Goal: Information Seeking & Learning: Learn about a topic

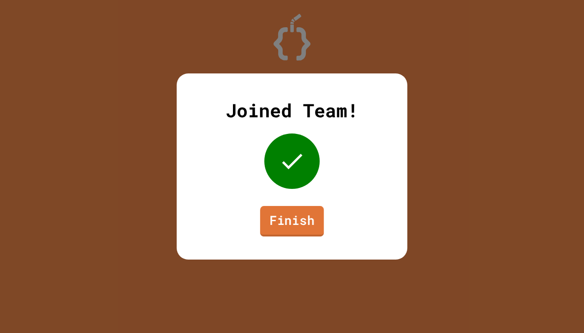
click at [284, 222] on link "Finish" at bounding box center [292, 221] width 64 height 30
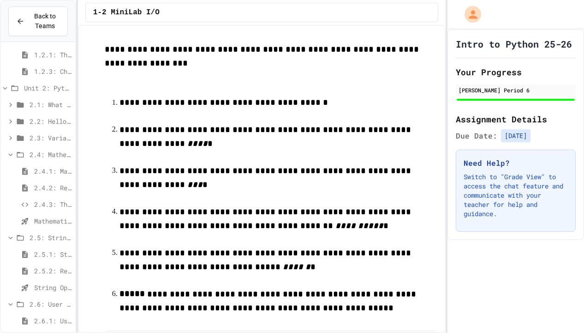
scroll to position [70, 0]
click at [38, 288] on span "String Operators - Quiz" at bounding box center [52, 285] width 37 height 10
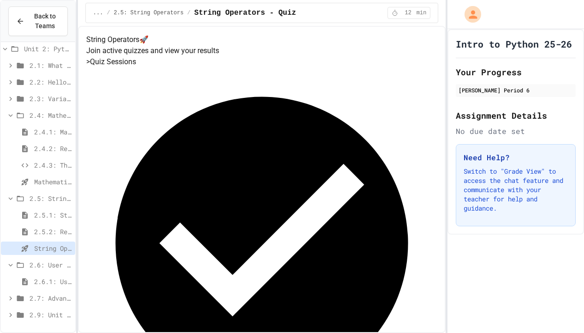
click at [35, 277] on span "2.6.1: User Input" at bounding box center [52, 281] width 37 height 10
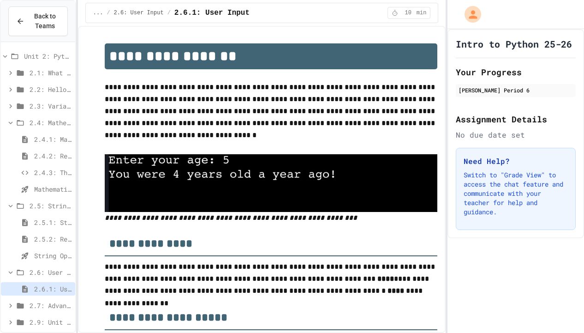
scroll to position [26, 0]
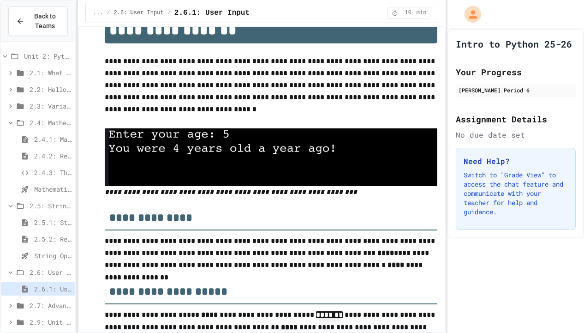
click at [47, 270] on span "2.6: User Input" at bounding box center [51, 272] width 42 height 10
click at [51, 289] on span "2.6: User Input" at bounding box center [51, 289] width 40 height 10
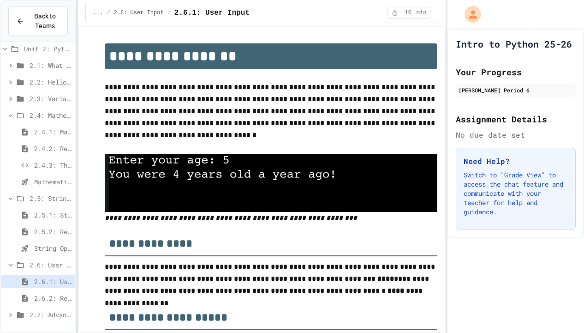
scroll to position [0, 0]
click at [62, 297] on span "2.6.2: Review - User Input" at bounding box center [52, 298] width 37 height 10
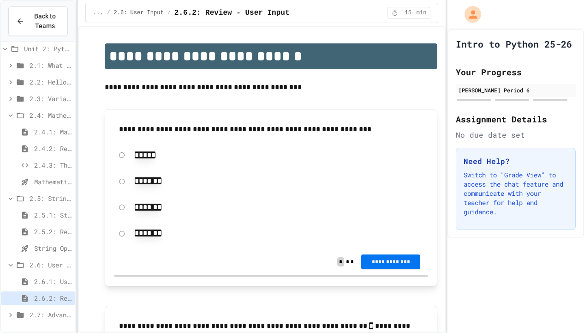
click at [400, 267] on button "**********" at bounding box center [390, 261] width 59 height 15
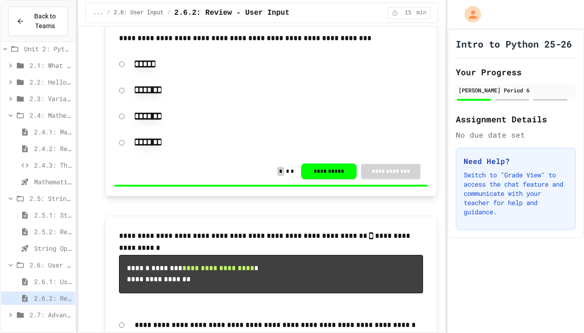
scroll to position [266, 0]
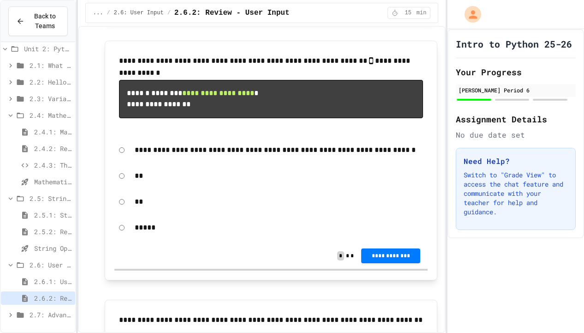
click at [254, 96] on span "**********" at bounding box center [218, 92] width 72 height 7
click at [252, 96] on span "**********" at bounding box center [218, 92] width 72 height 7
click at [393, 258] on span "**********" at bounding box center [391, 254] width 44 height 7
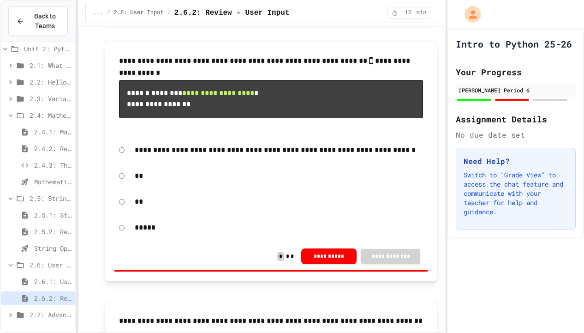
click at [340, 261] on button "**********" at bounding box center [328, 255] width 55 height 16
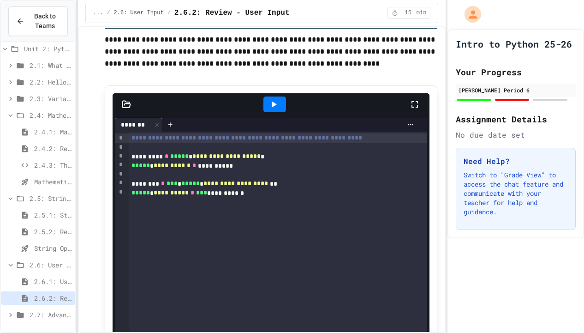
scroll to position [977, 0]
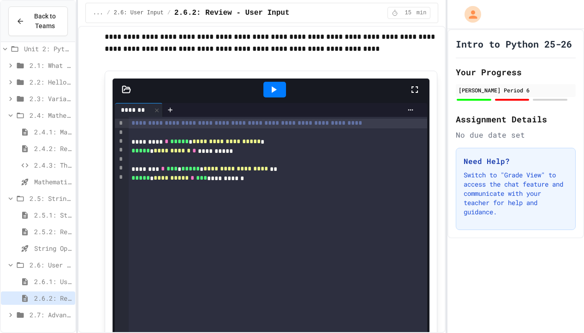
click at [313, 164] on div at bounding box center [278, 159] width 299 height 9
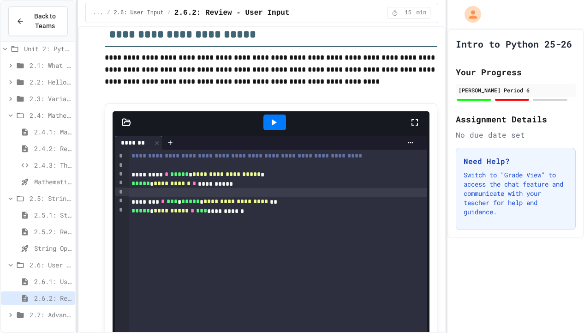
scroll to position [946, 0]
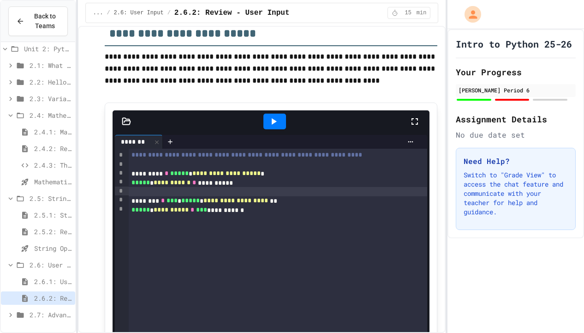
click at [279, 127] on icon at bounding box center [273, 121] width 11 height 11
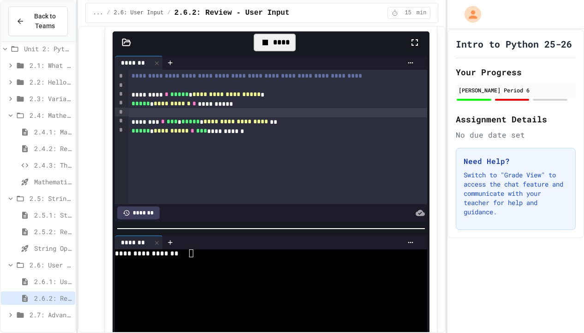
scroll to position [1037, 0]
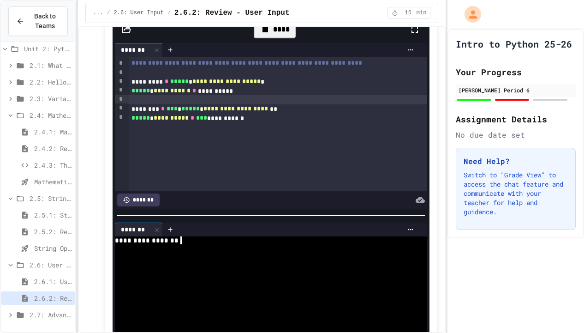
click at [192, 244] on textarea "Terminal input" at bounding box center [192, 240] width 4 height 8
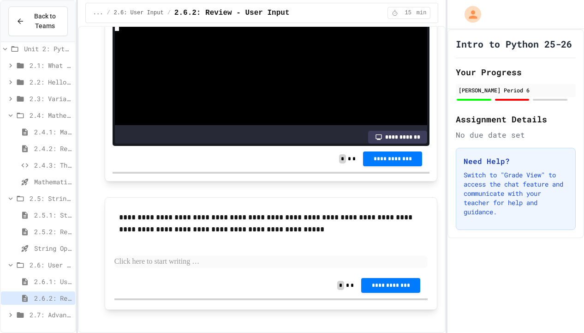
scroll to position [1285, 0]
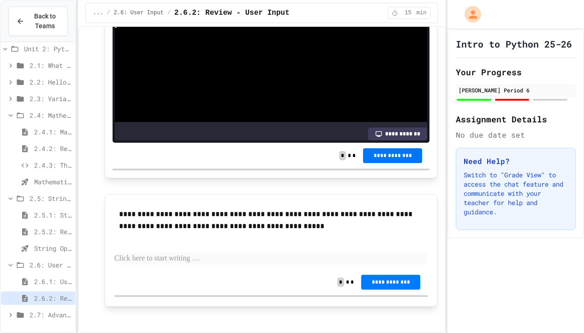
click at [385, 159] on span "**********" at bounding box center [392, 155] width 44 height 7
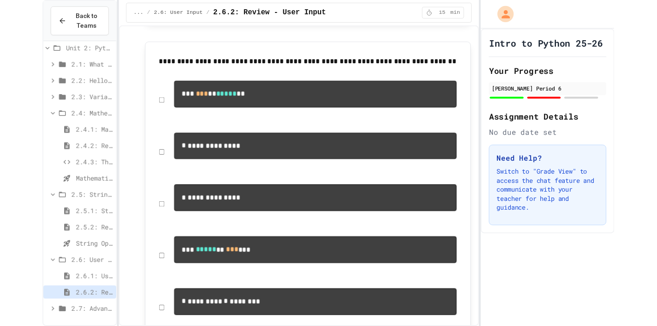
scroll to position [522, 0]
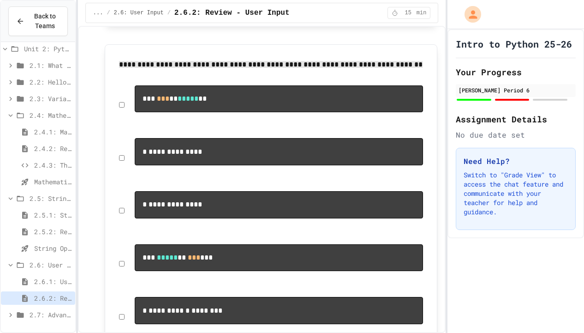
drag, startPoint x: 120, startPoint y: 69, endPoint x: 220, endPoint y: 160, distance: 134.8
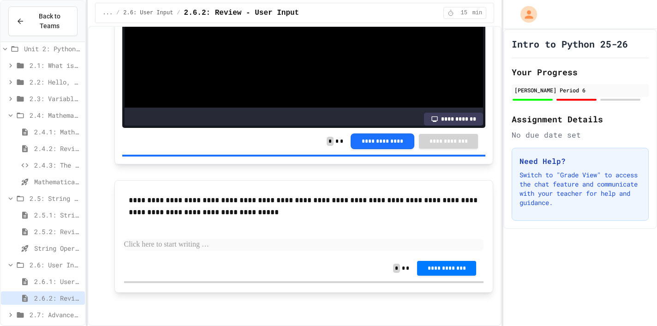
scroll to position [0, 0]
click at [366, 136] on button "**********" at bounding box center [383, 140] width 64 height 16
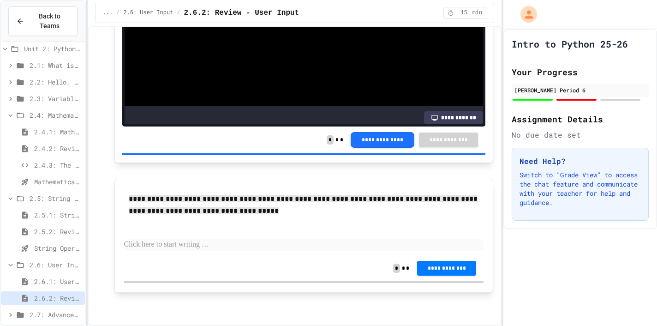
drag, startPoint x: 131, startPoint y: 200, endPoint x: 249, endPoint y: 233, distance: 122.1
click at [349, 225] on div "**********" at bounding box center [304, 221] width 360 height 67
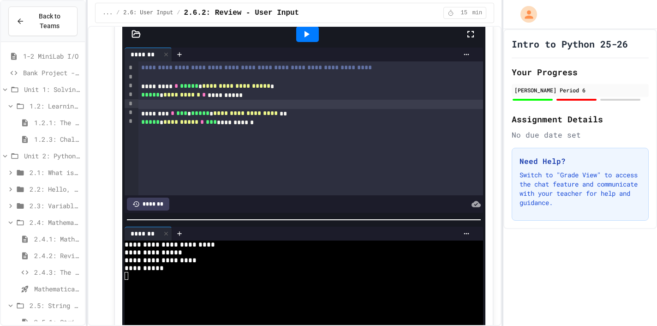
click at [47, 75] on span "Bank Project - Python" at bounding box center [52, 73] width 58 height 10
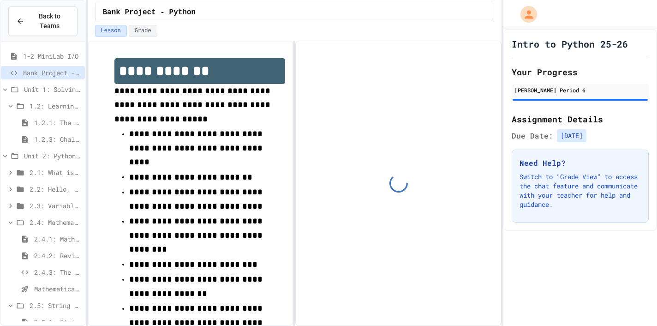
scroll to position [26, 0]
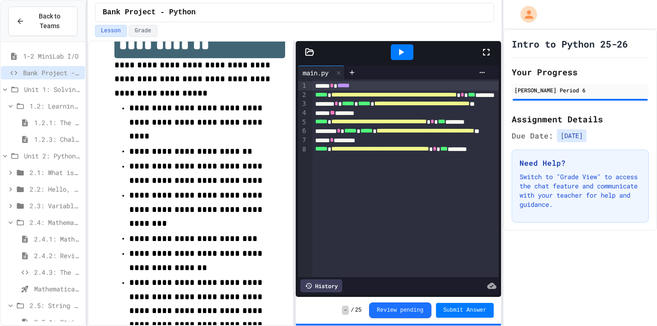
click at [402, 55] on icon at bounding box center [400, 52] width 11 height 11
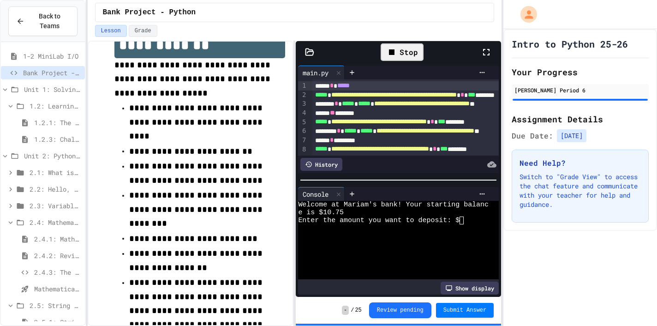
click at [461, 220] on textarea "Terminal input" at bounding box center [462, 220] width 4 height 8
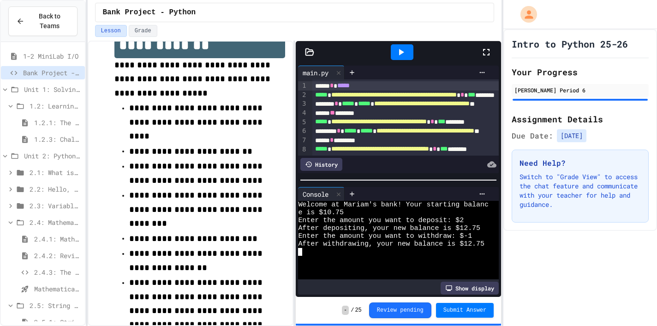
scroll to position [0, 0]
click at [342, 142] on div "***** * ********" at bounding box center [457, 140] width 291 height 9
click at [408, 52] on div at bounding box center [402, 52] width 23 height 16
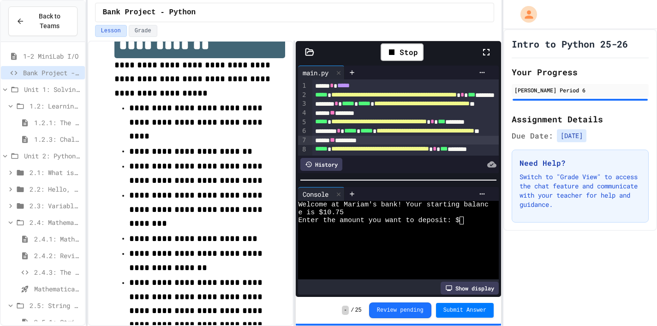
click at [460, 220] on textarea "Terminal input" at bounding box center [462, 220] width 4 height 8
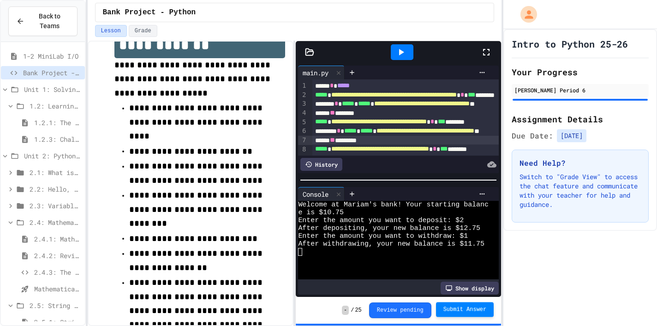
click at [460, 309] on span "Submit Answer" at bounding box center [464, 308] width 43 height 7
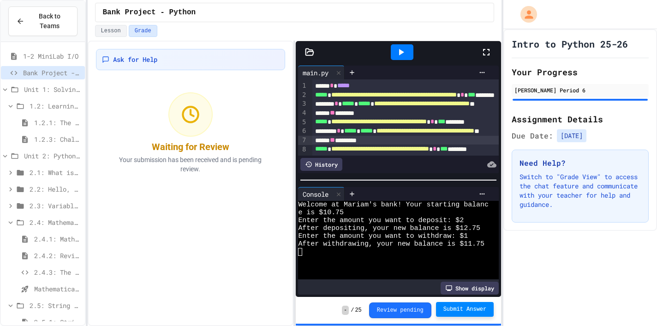
click at [468, 310] on span "Submit Answer" at bounding box center [464, 308] width 43 height 7
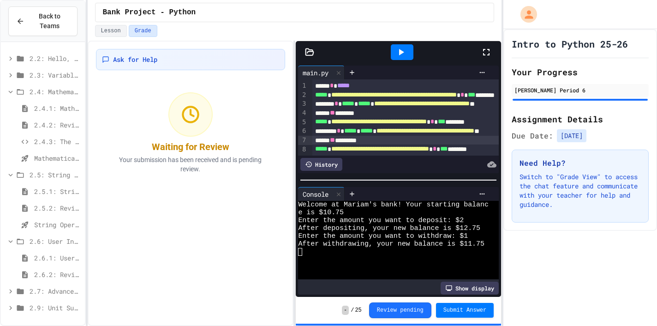
click at [48, 273] on span "2.6.2: Review - User Input" at bounding box center [57, 274] width 47 height 10
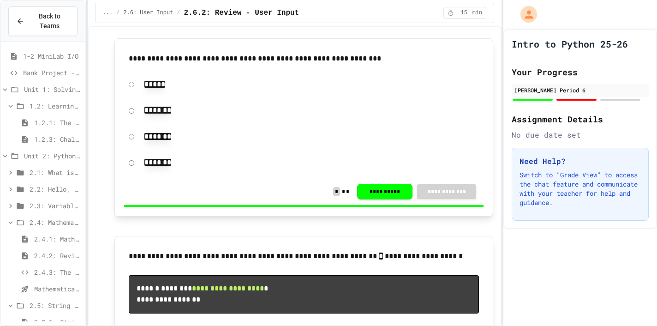
click at [35, 67] on div "Bank Project - Python" at bounding box center [43, 72] width 84 height 13
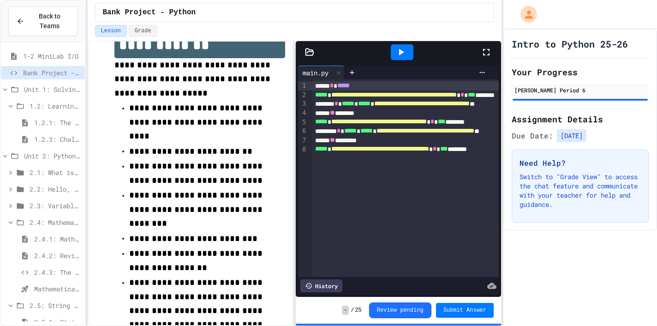
click at [309, 51] on icon at bounding box center [309, 52] width 9 height 9
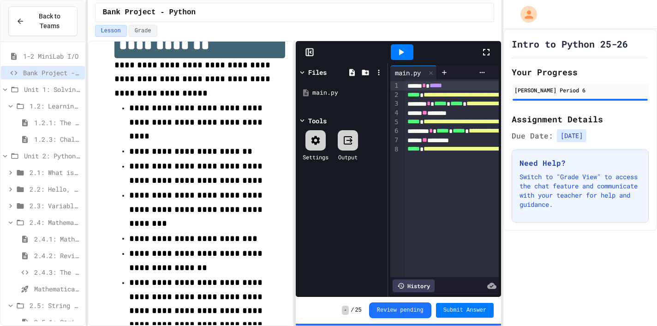
click at [309, 51] on icon at bounding box center [309, 52] width 9 height 9
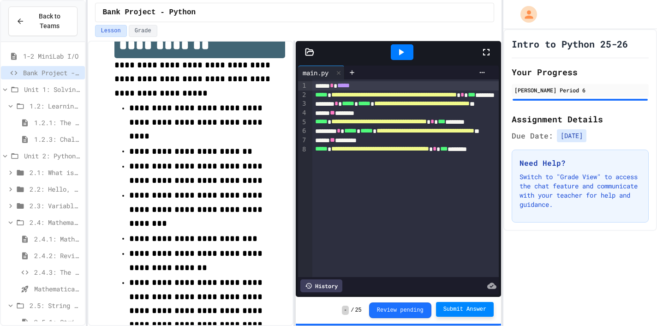
click at [471, 307] on span "Submit Answer" at bounding box center [464, 308] width 43 height 7
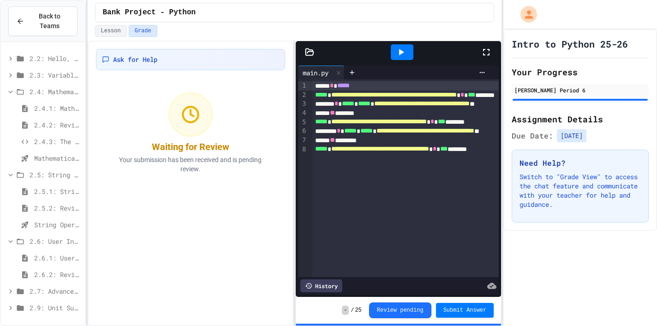
scroll to position [131, 0]
click at [58, 278] on span "2.6.2: Review - User Input" at bounding box center [57, 274] width 47 height 10
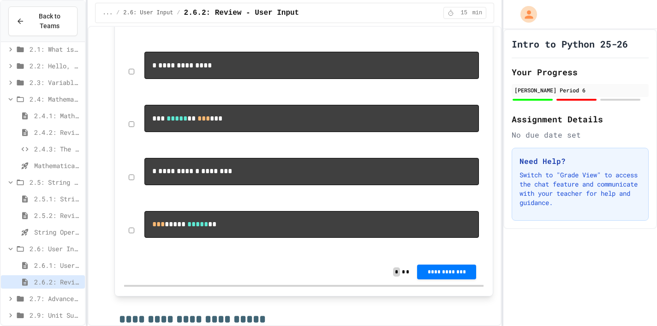
scroll to position [668, 0]
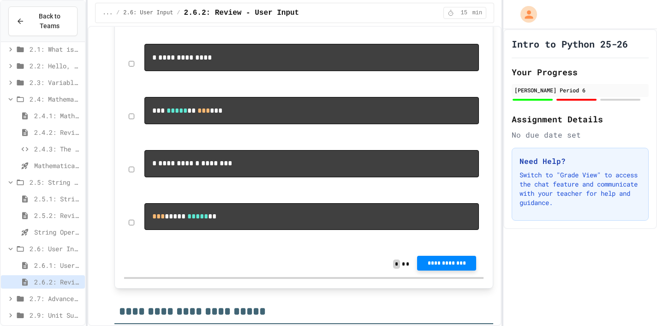
click at [456, 267] on span "**********" at bounding box center [446, 262] width 44 height 7
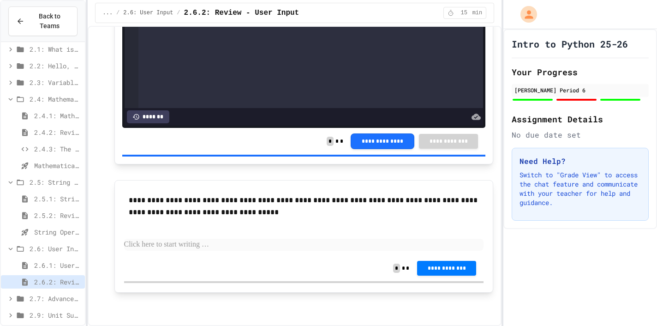
scroll to position [0, 0]
click at [437, 269] on span "**********" at bounding box center [446, 267] width 44 height 7
click at [397, 138] on button "**********" at bounding box center [383, 141] width 64 height 16
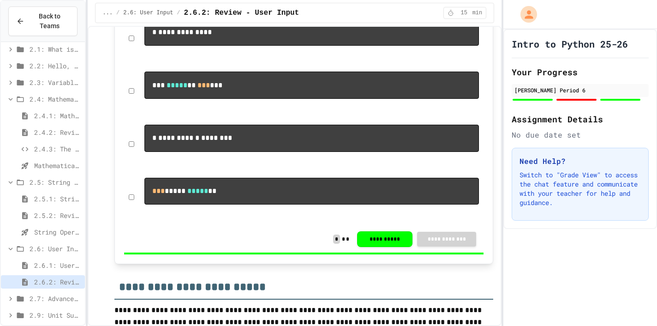
scroll to position [694, 0]
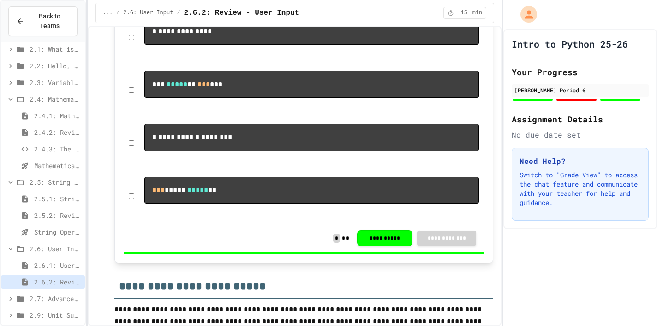
click at [375, 114] on div "*** ***** ** *** ***" at bounding box center [312, 90] width 344 height 48
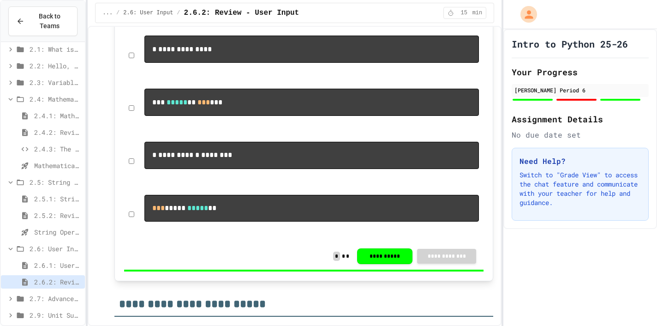
scroll to position [678, 0]
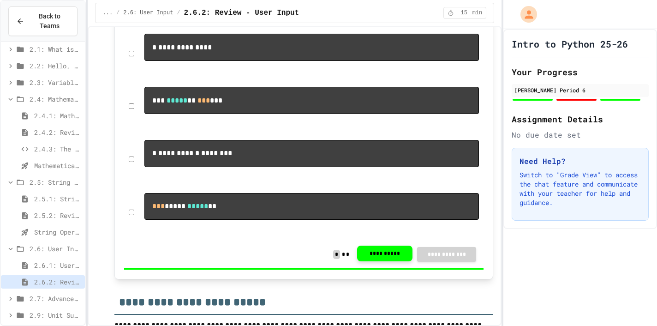
click at [377, 261] on button "**********" at bounding box center [384, 253] width 55 height 16
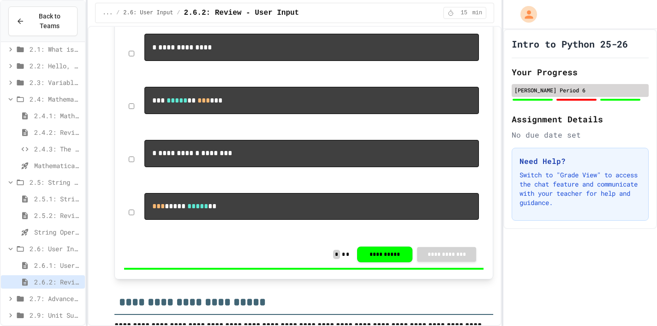
click at [552, 94] on div "[PERSON_NAME] Period 6" at bounding box center [579, 90] width 131 height 8
click at [545, 92] on div "[PERSON_NAME] Period 6" at bounding box center [579, 90] width 131 height 8
click at [540, 100] on div at bounding box center [532, 100] width 40 height 2
click at [542, 137] on div "No due date set" at bounding box center [580, 134] width 137 height 11
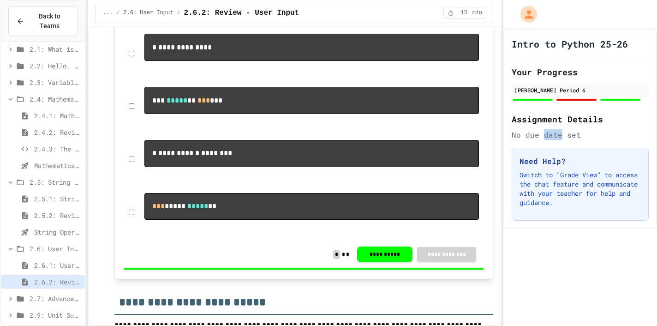
click at [542, 137] on div "No due date set" at bounding box center [580, 134] width 137 height 11
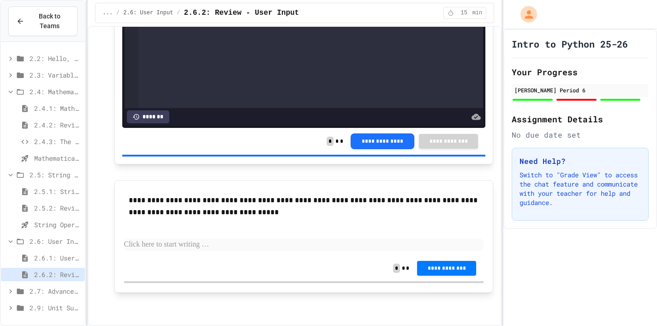
scroll to position [0, 0]
click at [18, 289] on icon at bounding box center [20, 291] width 7 height 6
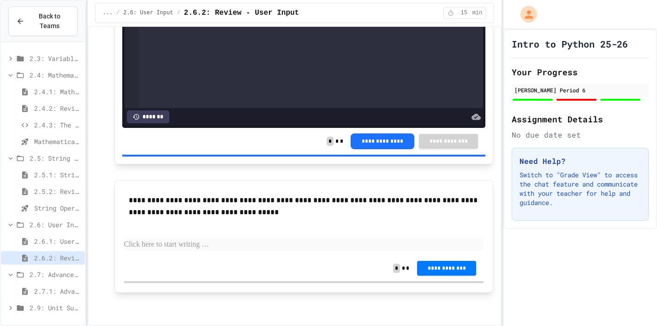
scroll to position [147, 0]
click at [19, 273] on icon at bounding box center [20, 275] width 7 height 6
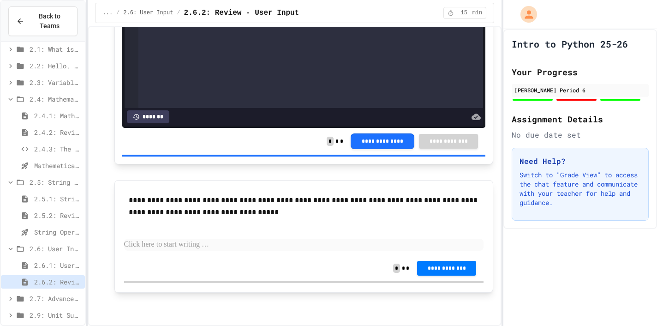
click at [36, 182] on span "2.5: String Operators" at bounding box center [56, 182] width 52 height 10
click at [21, 150] on icon at bounding box center [20, 149] width 11 height 8
click at [20, 149] on icon at bounding box center [14, 149] width 11 height 8
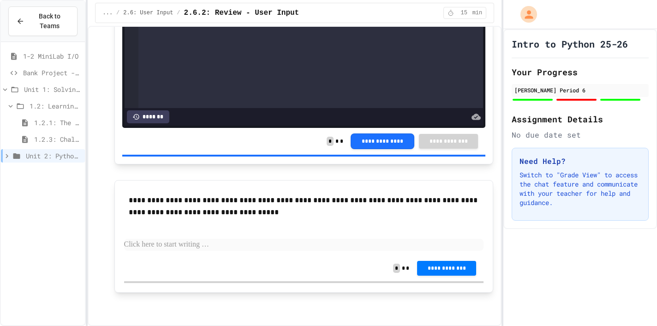
scroll to position [0, 0]
click at [18, 102] on icon at bounding box center [20, 106] width 11 height 8
click at [18, 91] on icon at bounding box center [15, 90] width 7 height 6
click at [22, 71] on div "Bank Project - Python" at bounding box center [43, 72] width 84 height 13
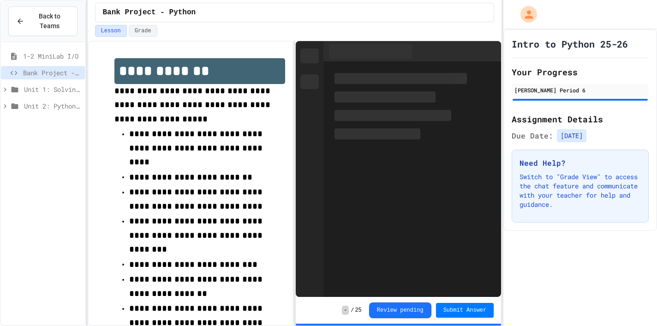
scroll to position [26, 0]
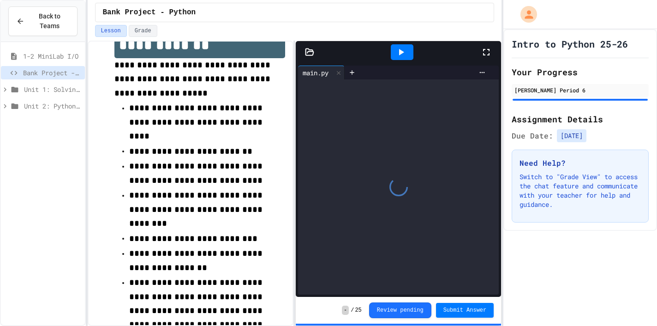
click at [20, 55] on div "1-2 MiniLab I/O" at bounding box center [43, 55] width 84 height 13
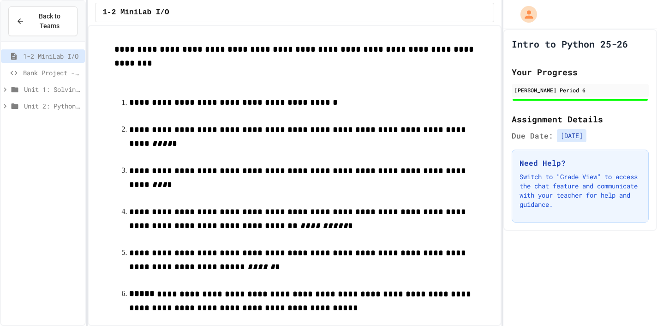
click at [33, 88] on span "Unit 1: Solving Problems in Computer Science" at bounding box center [52, 89] width 57 height 10
click at [38, 107] on span "Unit 2: Python Fundamentals" at bounding box center [52, 106] width 57 height 10
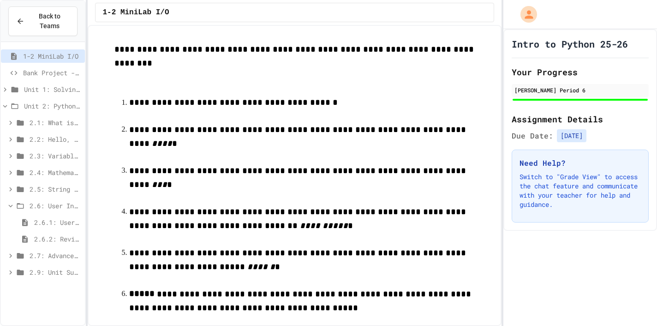
click at [14, 204] on icon at bounding box center [10, 206] width 8 height 8
click at [10, 105] on icon at bounding box center [14, 106] width 11 height 8
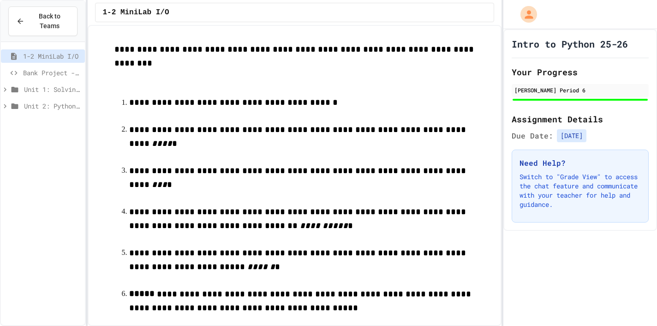
click at [10, 105] on icon at bounding box center [14, 106] width 11 height 8
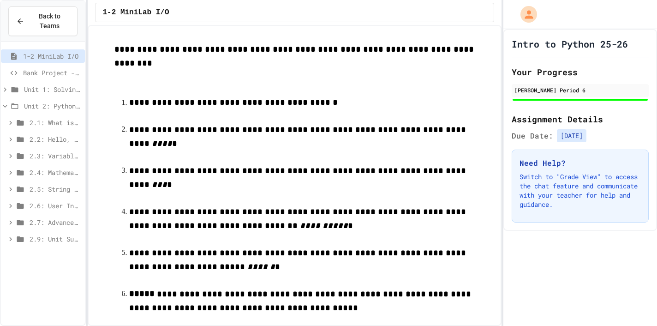
click at [27, 222] on div "2.7: Advanced Math" at bounding box center [43, 221] width 84 height 13
click at [28, 223] on div "2.7: Advanced Math" at bounding box center [43, 221] width 84 height 13
click at [28, 237] on div "2.9: Unit Summary" at bounding box center [43, 238] width 84 height 13
click at [6, 90] on icon at bounding box center [5, 89] width 8 height 8
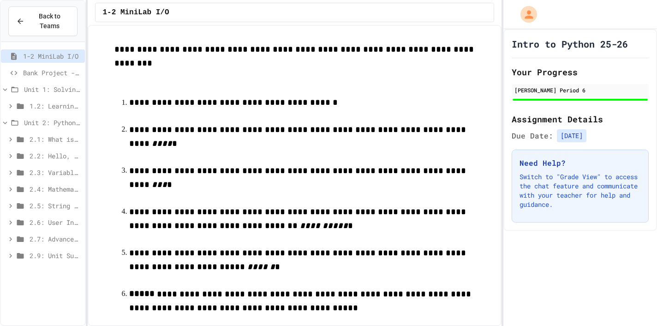
click at [22, 89] on div "Unit 1: Solving Problems in Computer Science" at bounding box center [43, 89] width 84 height 13
click at [20, 102] on div "Unit 2: Python Fundamentals" at bounding box center [43, 105] width 84 height 13
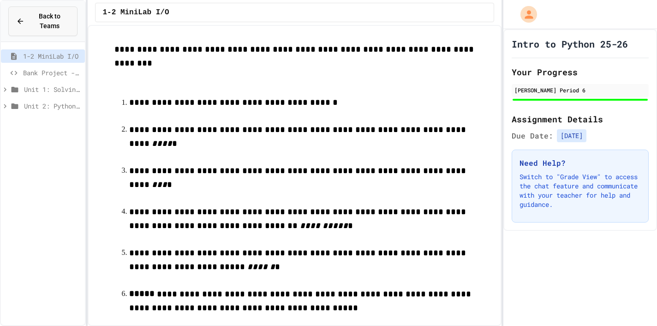
click at [56, 18] on span "Back to Teams" at bounding box center [50, 21] width 40 height 19
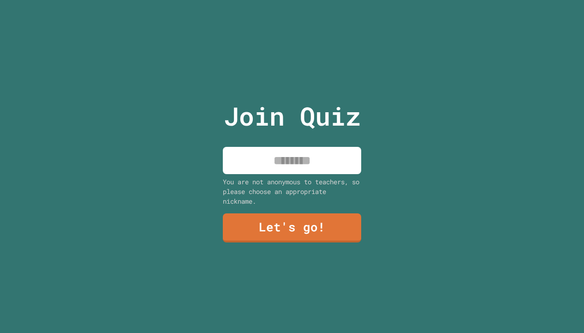
click at [385, 114] on div "Join Quiz You are not anonymous to teachers, so please choose an appropriate ni…" at bounding box center [292, 166] width 584 height 333
click at [331, 153] on input at bounding box center [292, 160] width 138 height 27
type input "******"
click at [318, 221] on link "Let's go!" at bounding box center [292, 227] width 140 height 30
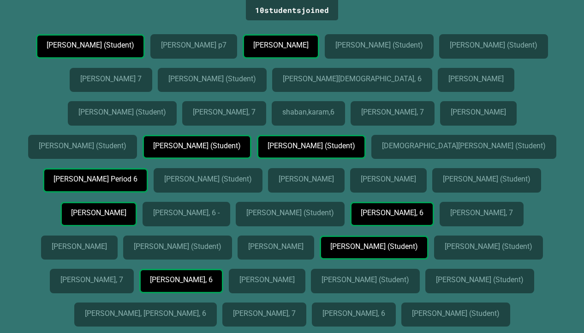
click at [148, 192] on div "[PERSON_NAME] Period 6" at bounding box center [95, 180] width 105 height 24
click at [137, 183] on p "[PERSON_NAME] Period 6" at bounding box center [95, 179] width 83 height 8
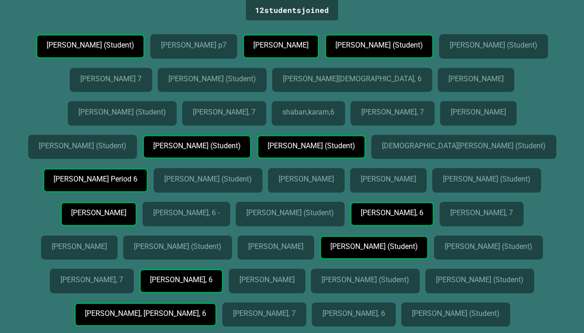
drag, startPoint x: 222, startPoint y: 244, endPoint x: 383, endPoint y: 241, distance: 161.0
click at [148, 192] on div "[PERSON_NAME] Period 6" at bounding box center [95, 180] width 105 height 24
click at [148, 196] on div "[PERSON_NAME] Period 6" at bounding box center [95, 182] width 105 height 28
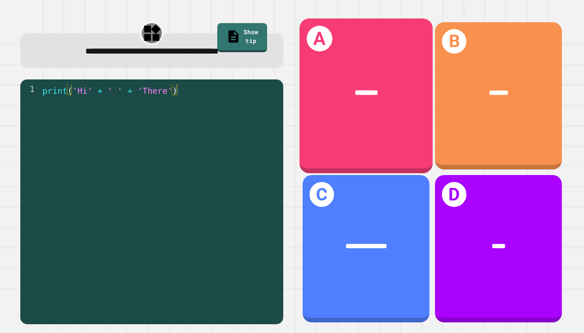
click at [351, 116] on div "A ********" at bounding box center [365, 95] width 133 height 155
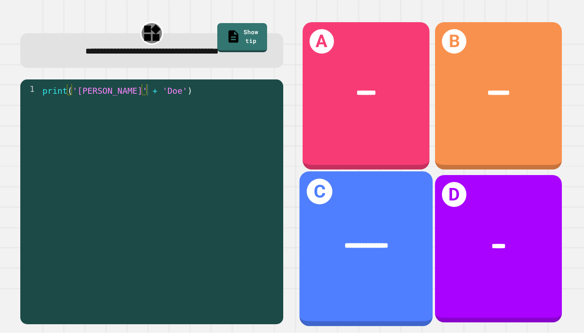
click at [395, 244] on div "**********" at bounding box center [366, 246] width 103 height 12
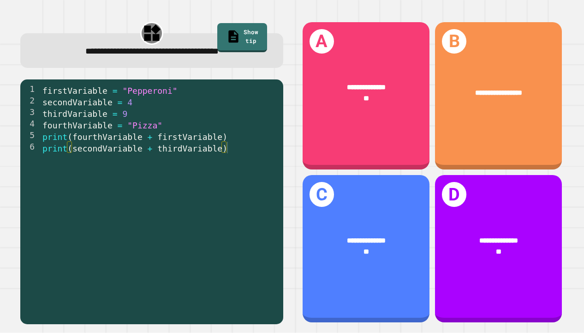
click at [119, 114] on div "firstVariable = "Pepperoni" secondVariable = 4 thirdVariable = 9 fourthVariable…" at bounding box center [160, 205] width 238 height 242
click at [77, 183] on div "firstVariable = "Pepperoni" secondVariable = 4 thirdVariable = 9 fourthVariable…" at bounding box center [160, 205] width 238 height 242
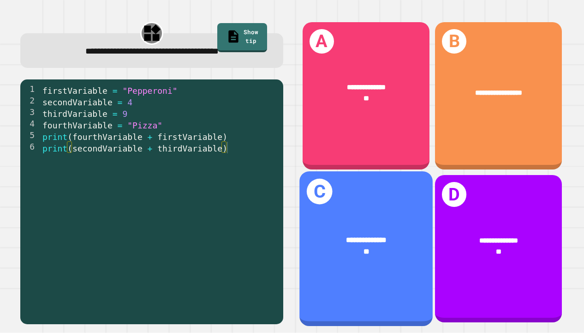
click at [379, 223] on div "**********" at bounding box center [365, 246] width 133 height 53
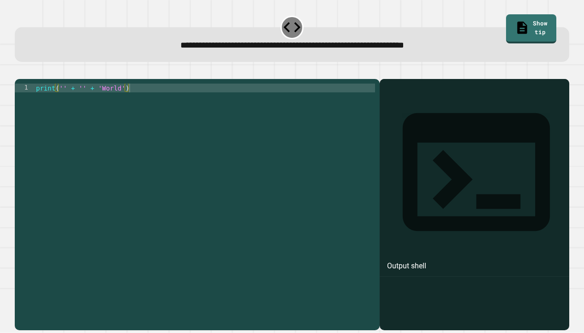
click at [63, 101] on div "print ( '' + '' + 'World' )" at bounding box center [205, 201] width 342 height 237
click at [19, 71] on icon "button" at bounding box center [19, 71] width 0 height 0
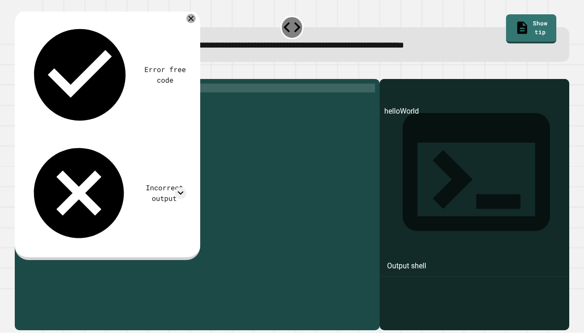
click at [94, 102] on div "print ( 'hello' + '' + 'World' )" at bounding box center [204, 201] width 341 height 237
click at [90, 102] on div "print ( 'hello' + "" '' + 'World' )" at bounding box center [204, 201] width 341 height 237
click at [19, 71] on icon "button" at bounding box center [19, 71] width 0 height 0
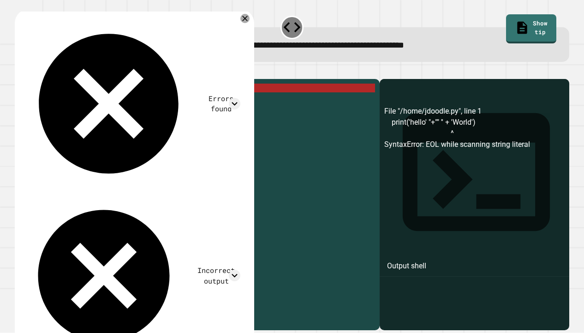
click at [68, 101] on div "print ( 'hello' "+"" '' + 'World')" at bounding box center [204, 201] width 341 height 237
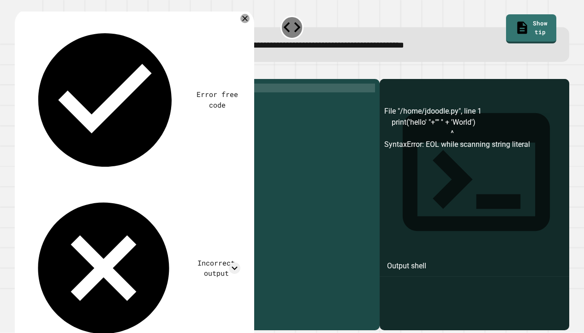
scroll to position [0, 2]
click at [19, 71] on button "button" at bounding box center [19, 71] width 0 height 0
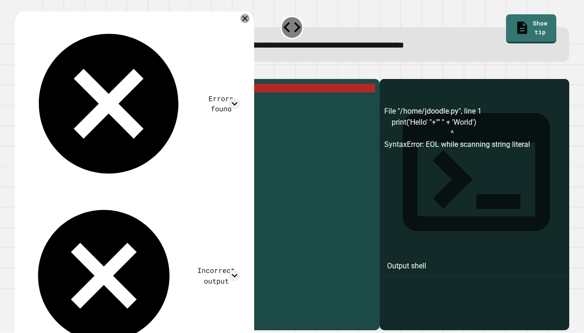
click at [107, 102] on div "print ( 'Hello' "+"" '' + 'World')" at bounding box center [204, 201] width 341 height 237
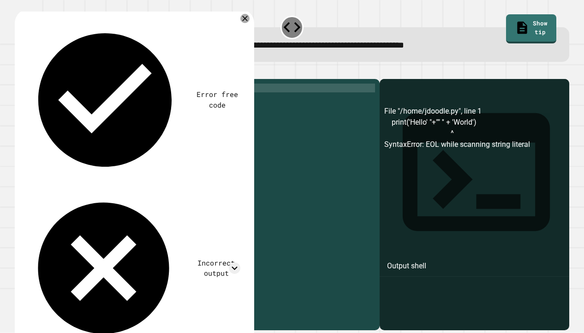
click at [19, 71] on icon "button" at bounding box center [19, 71] width 0 height 0
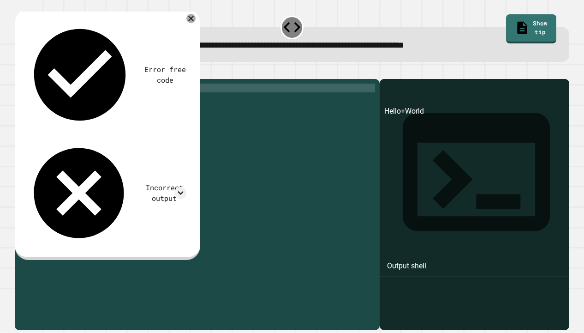
click at [101, 101] on div "print ( 'Hello' "+" '' + 'World' )" at bounding box center [204, 201] width 341 height 237
type textarea "**********"
click at [19, 71] on icon "button" at bounding box center [19, 71] width 0 height 0
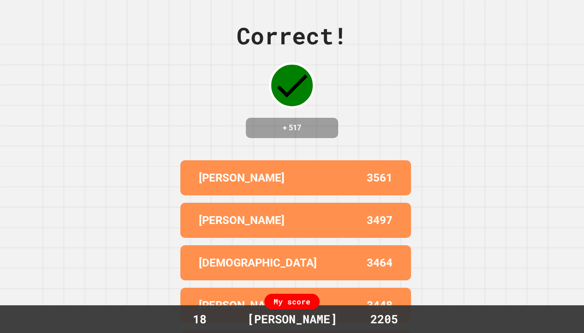
scroll to position [0, 0]
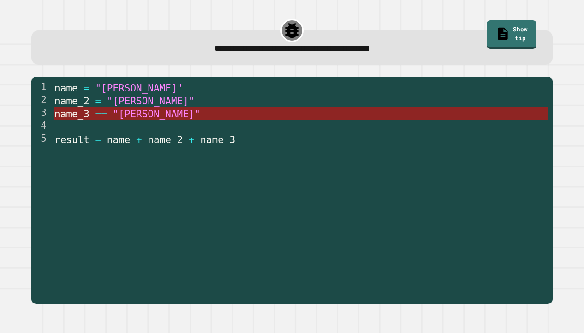
click at [124, 116] on span ""[PERSON_NAME]"" at bounding box center [157, 113] width 88 height 11
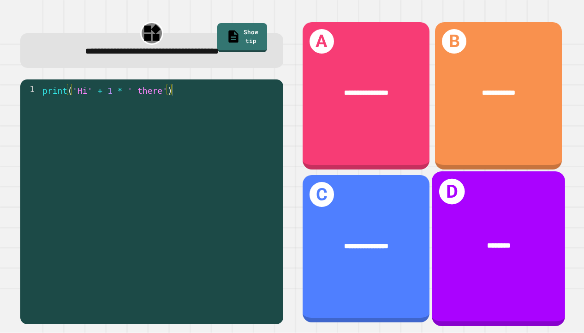
click at [475, 217] on div "D ********" at bounding box center [498, 249] width 133 height 155
click at [495, 228] on div "**********" at bounding box center [498, 246] width 133 height 41
